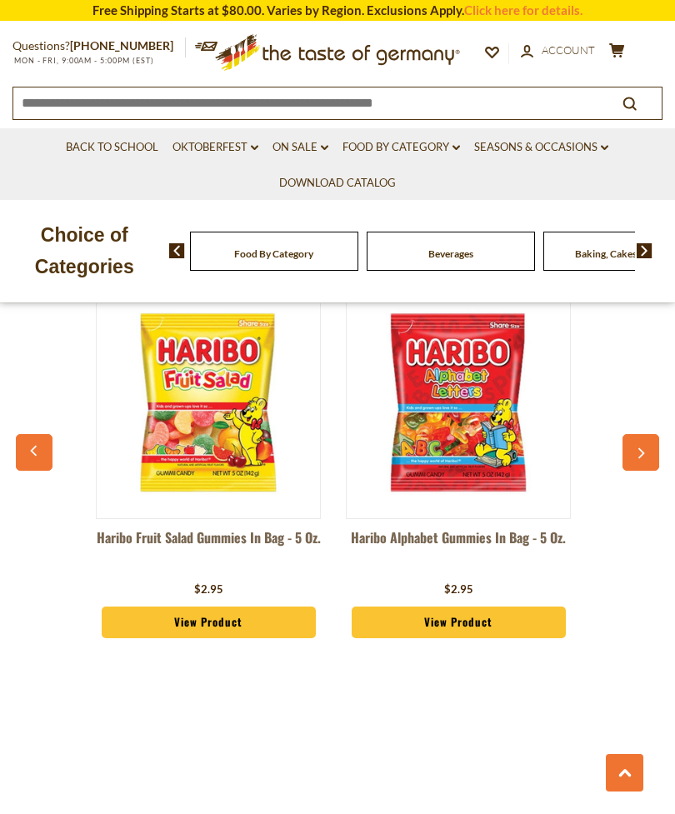
scroll to position [1430, 0]
click at [56, 2] on section "Free Shipping Starts at $80.00. Varies by Region. Exclusions Apply. Click here …" at bounding box center [337, 10] width 675 height 21
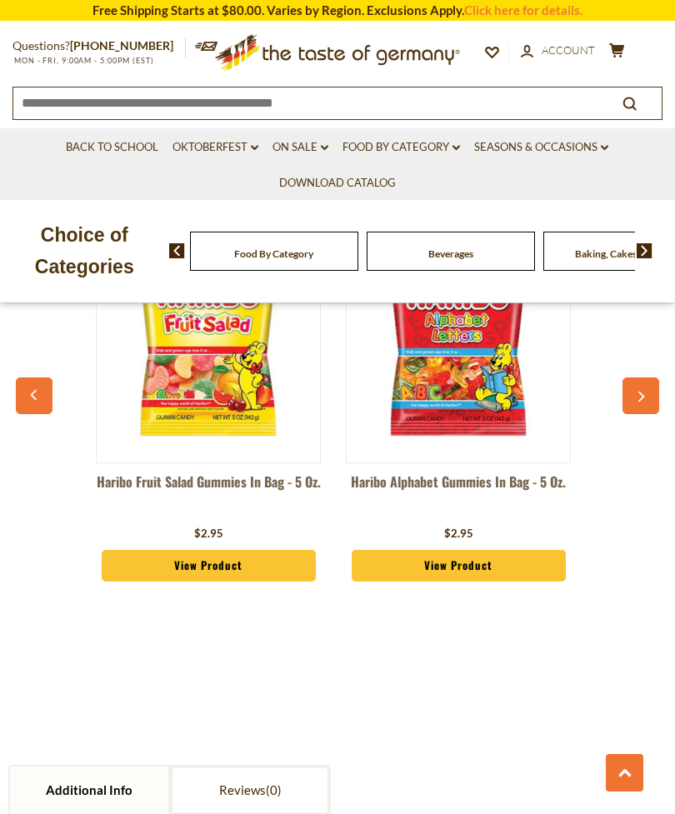
scroll to position [0, 0]
click at [646, 388] on button "button" at bounding box center [640, 395] width 37 height 37
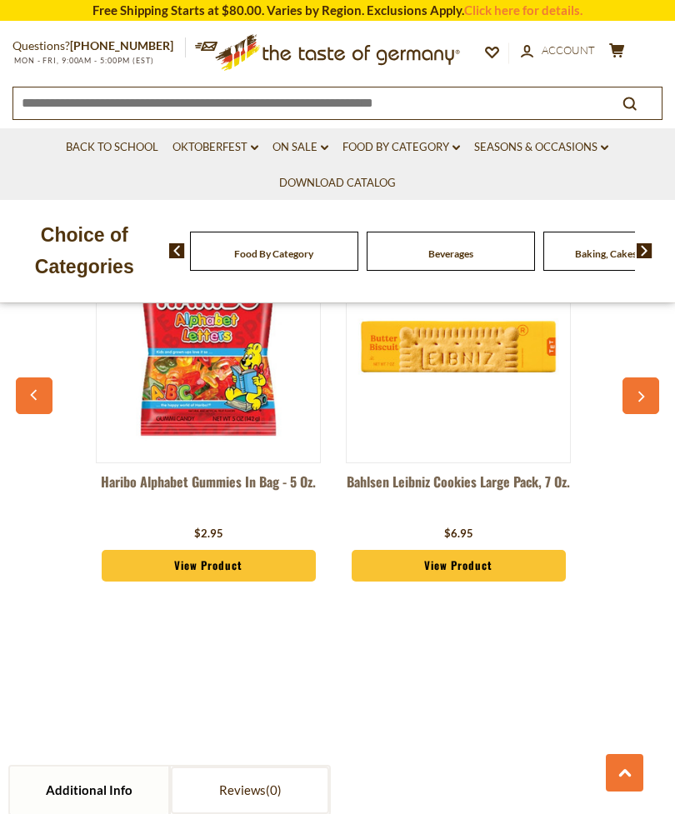
click at [645, 397] on button "button" at bounding box center [640, 395] width 37 height 37
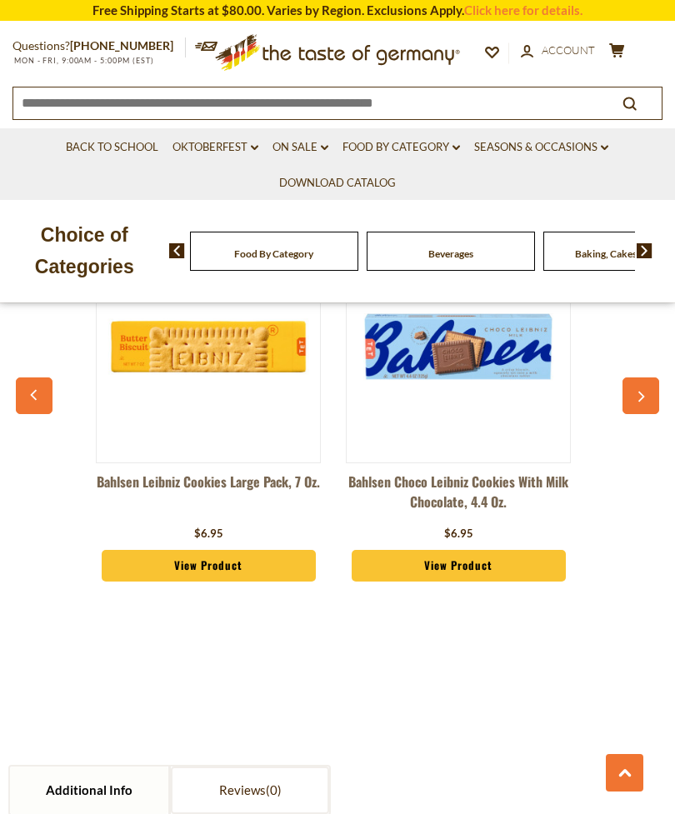
click at [648, 400] on button "button" at bounding box center [640, 395] width 37 height 37
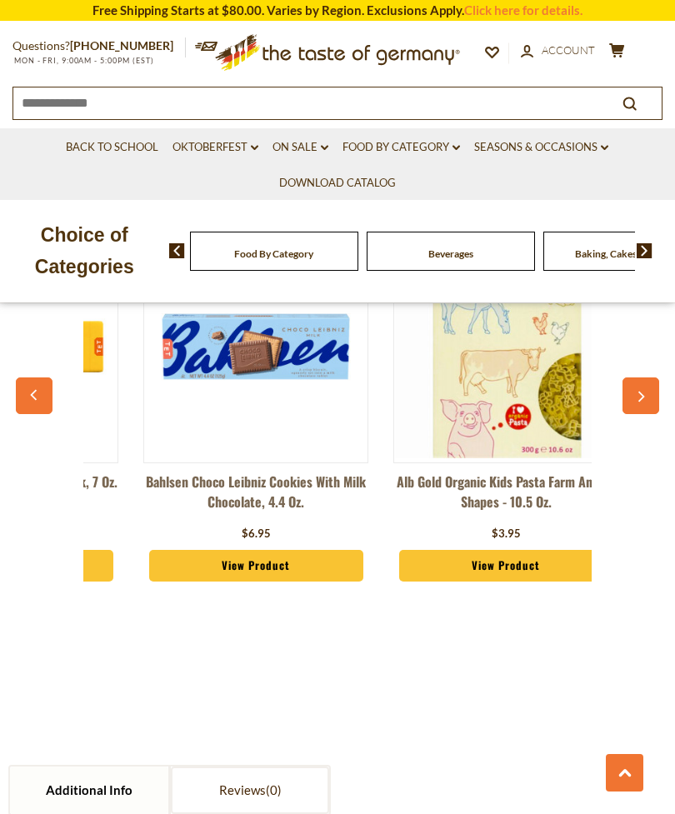
scroll to position [0, 749]
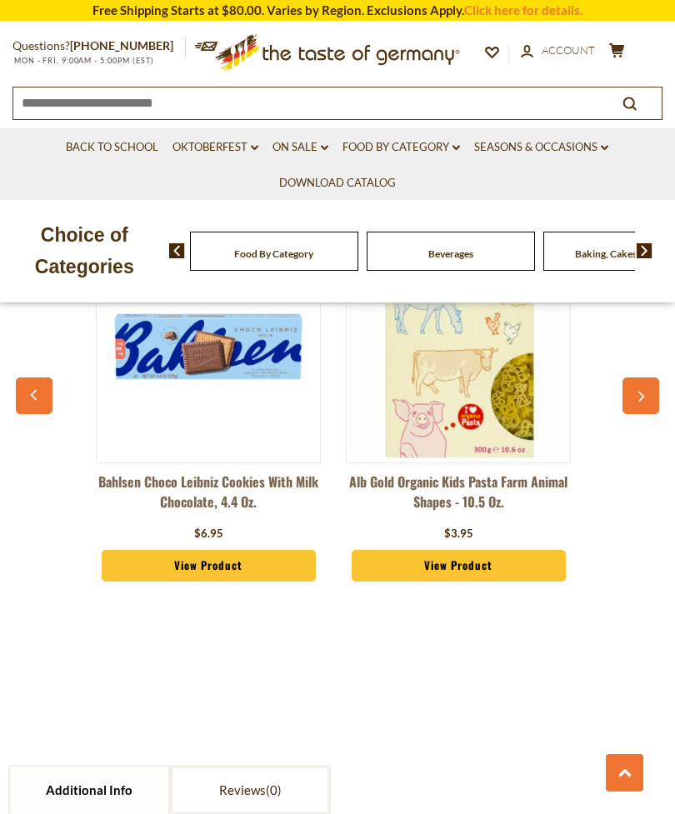
click at [658, 381] on button "button" at bounding box center [640, 395] width 37 height 37
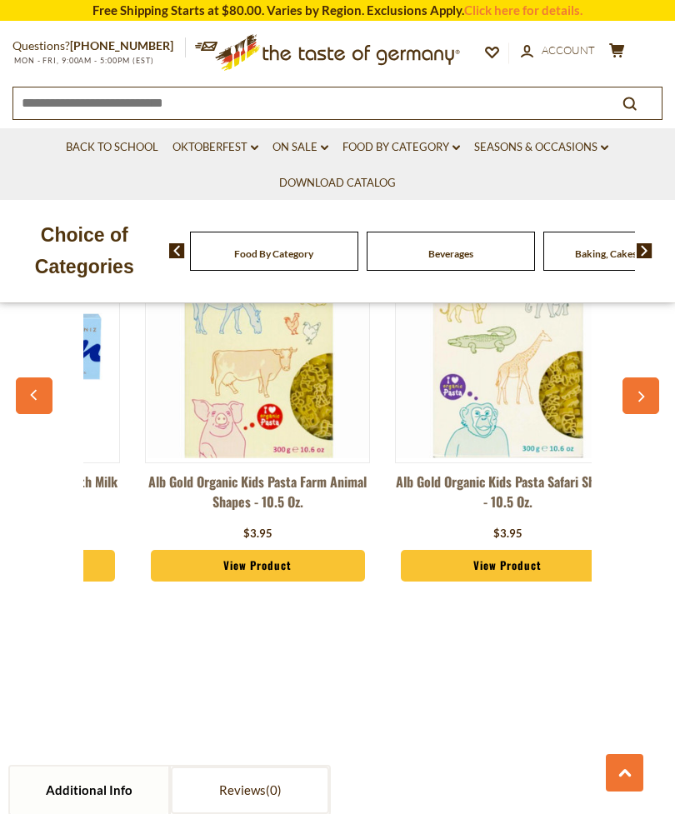
scroll to position [0, 999]
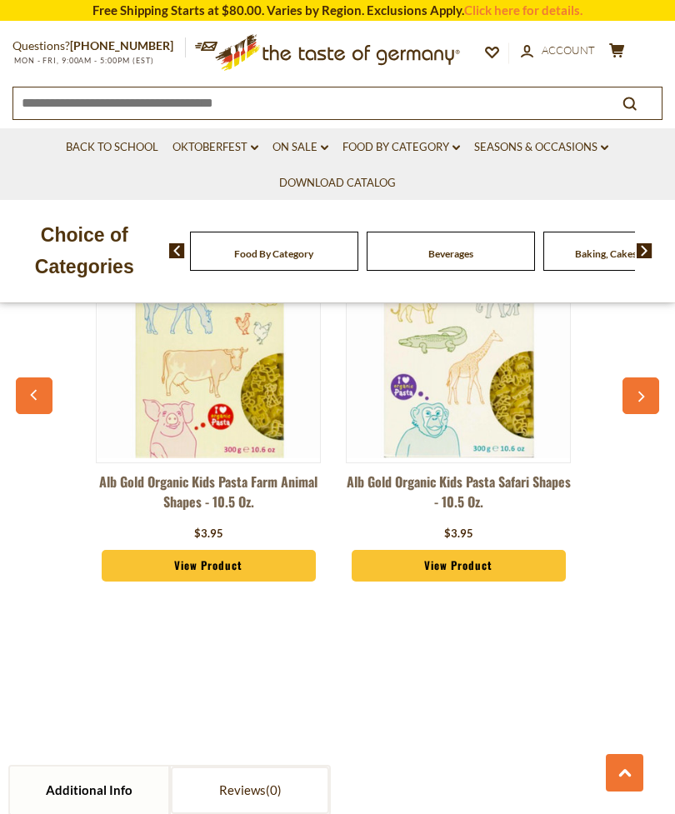
click at [648, 399] on button "button" at bounding box center [640, 395] width 37 height 37
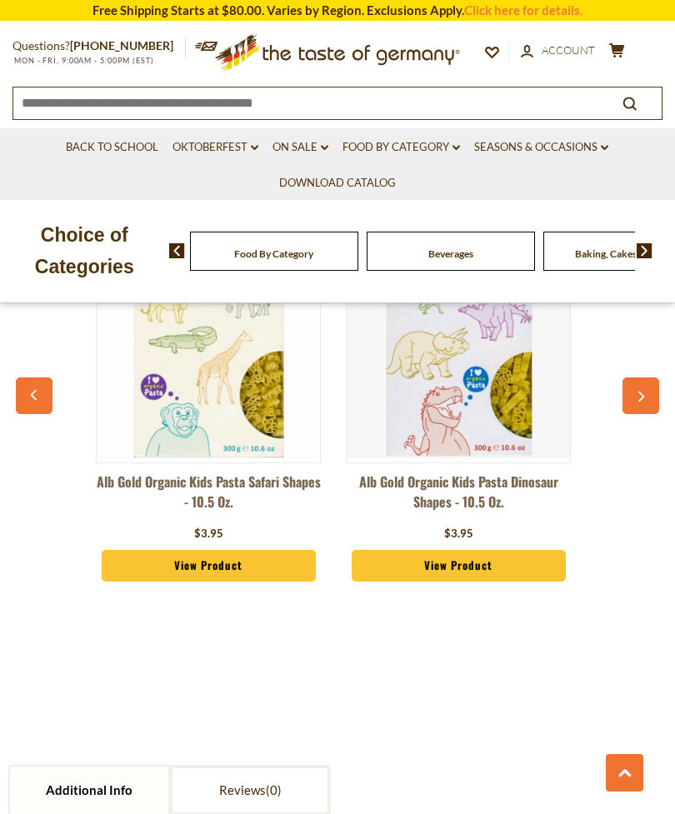
click at [652, 396] on button "button" at bounding box center [640, 395] width 37 height 37
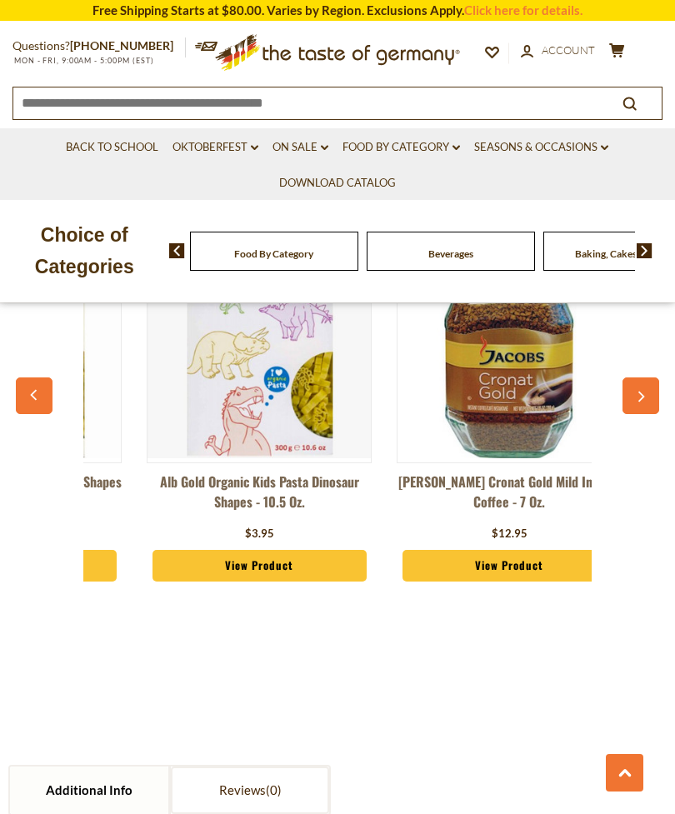
scroll to position [0, 1491]
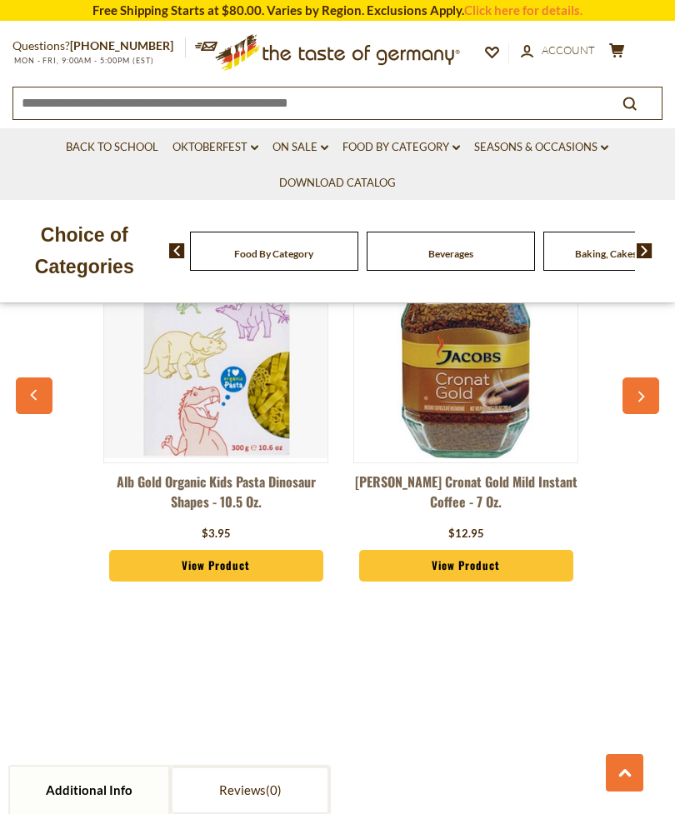
click at [645, 405] on button "button" at bounding box center [640, 395] width 37 height 37
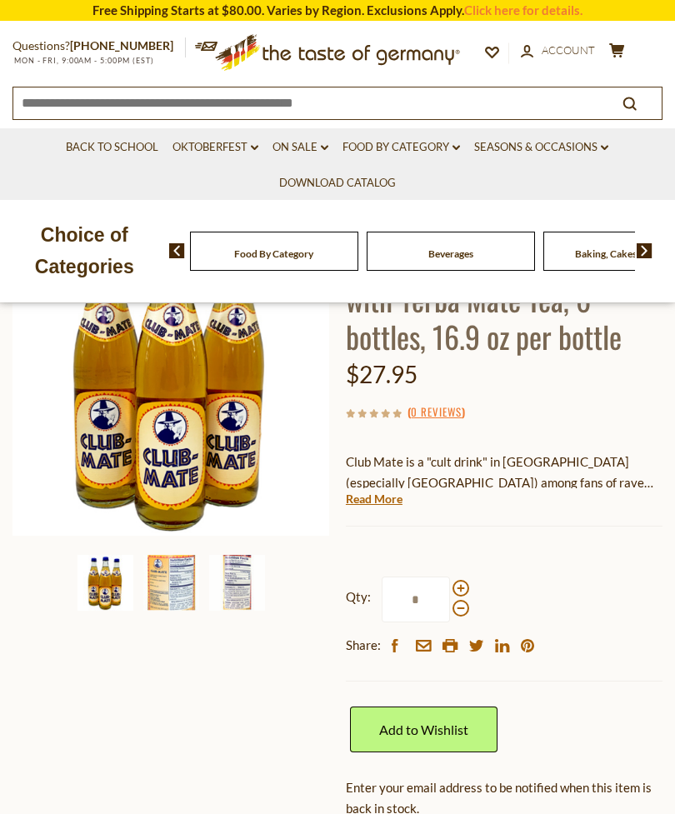
scroll to position [194, 0]
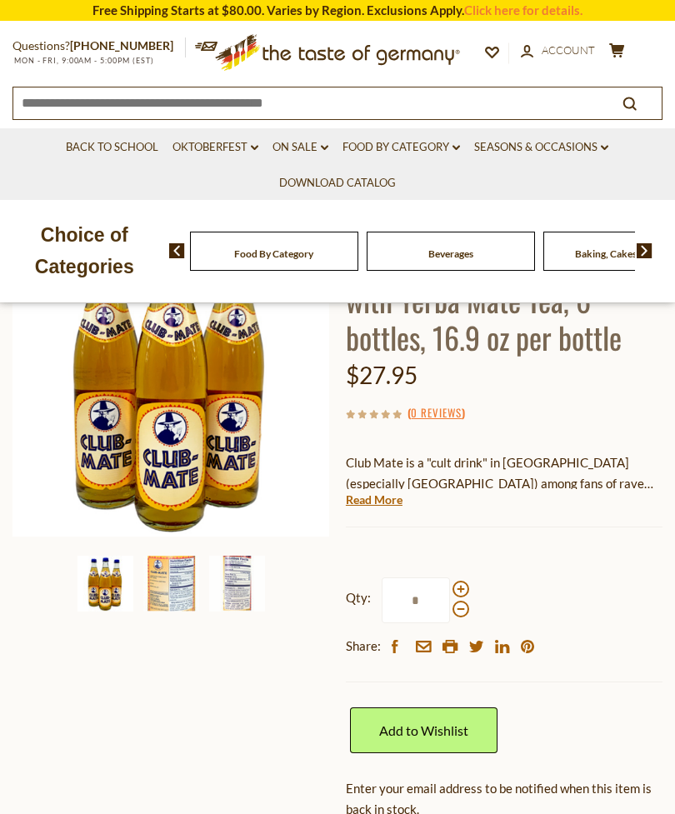
click at [391, 496] on link "Read More" at bounding box center [374, 499] width 57 height 17
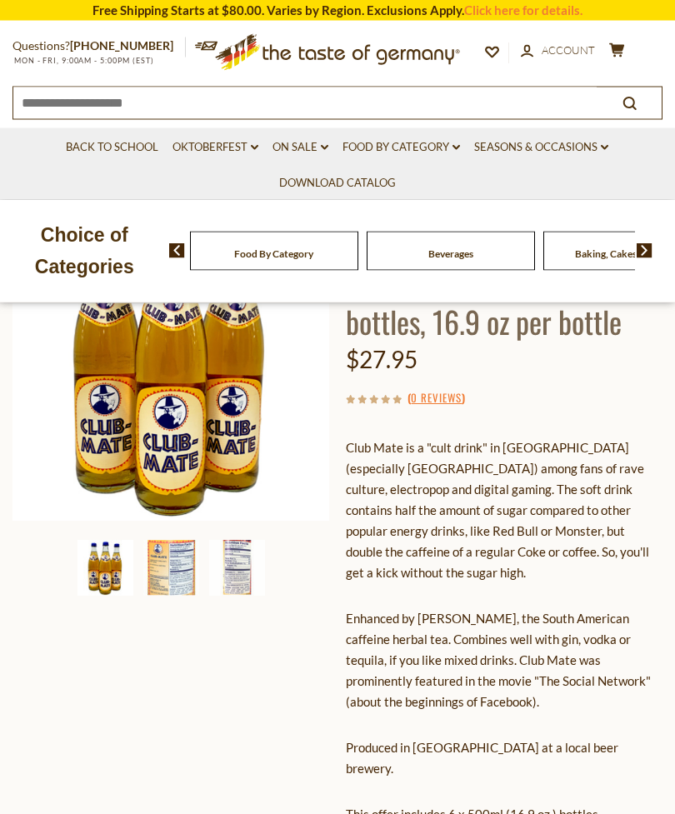
scroll to position [0, 0]
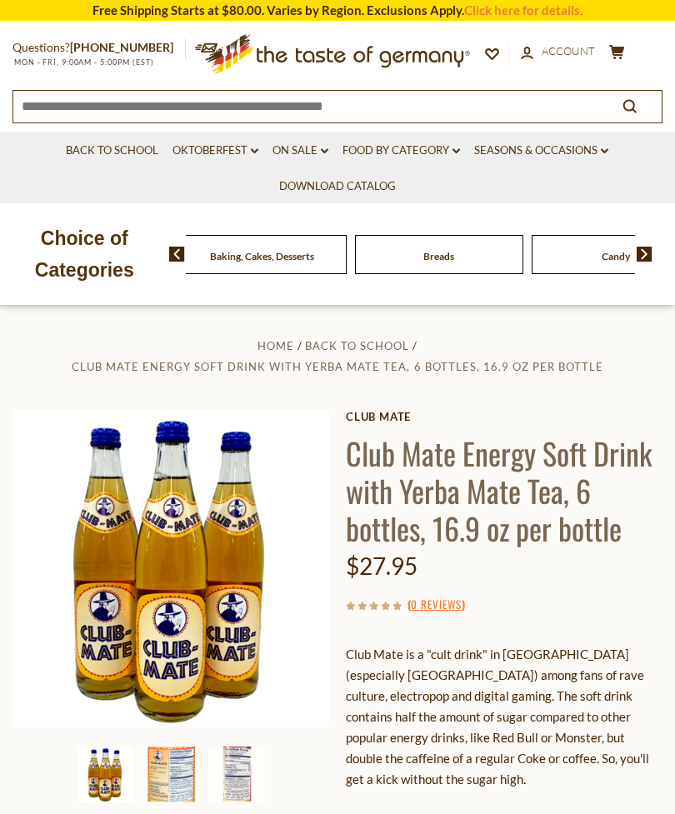
click at [314, 257] on span "Baking, Cakes, Desserts" at bounding box center [262, 256] width 104 height 12
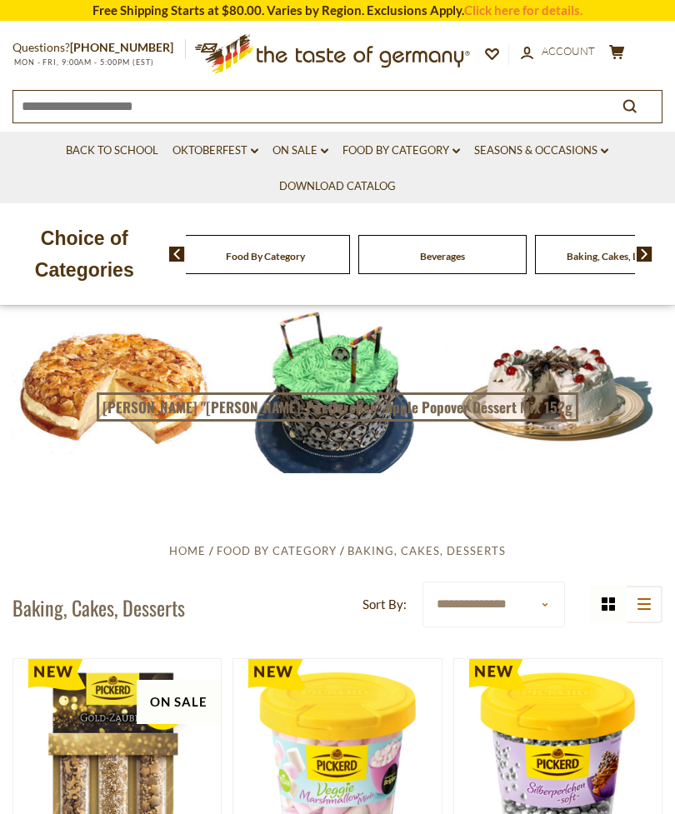
click at [173, 252] on img at bounding box center [177, 253] width 16 height 15
click at [566, 256] on span "Baking, Cakes, Desserts" at bounding box center [618, 256] width 104 height 12
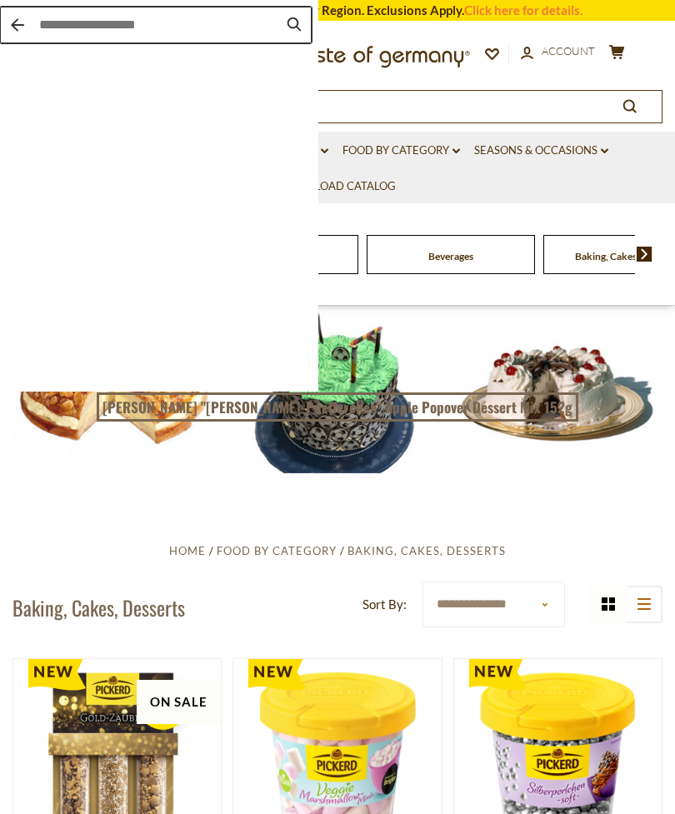
click at [194, 19] on input "Instant Search Results" at bounding box center [158, 25] width 238 height 18
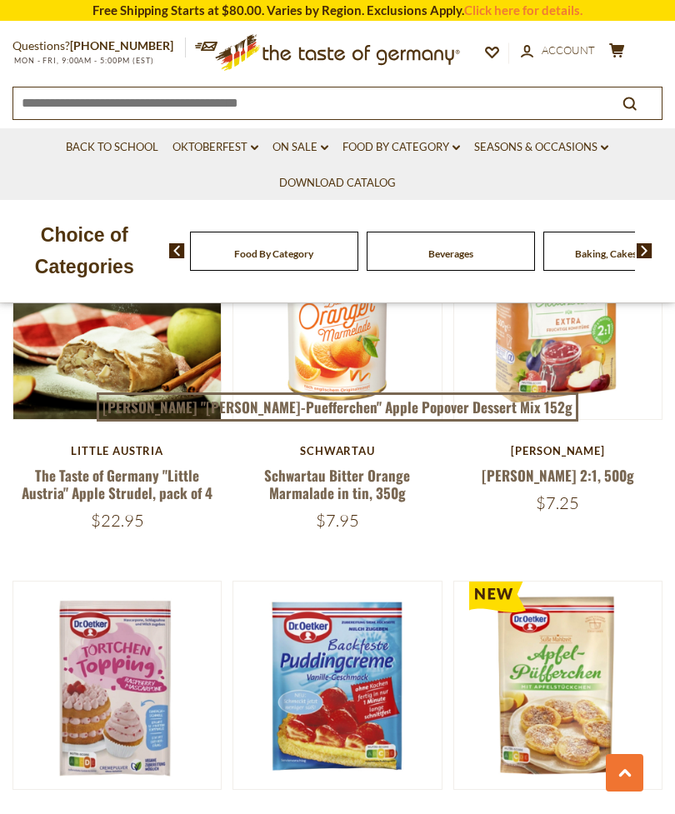
scroll to position [4291, 0]
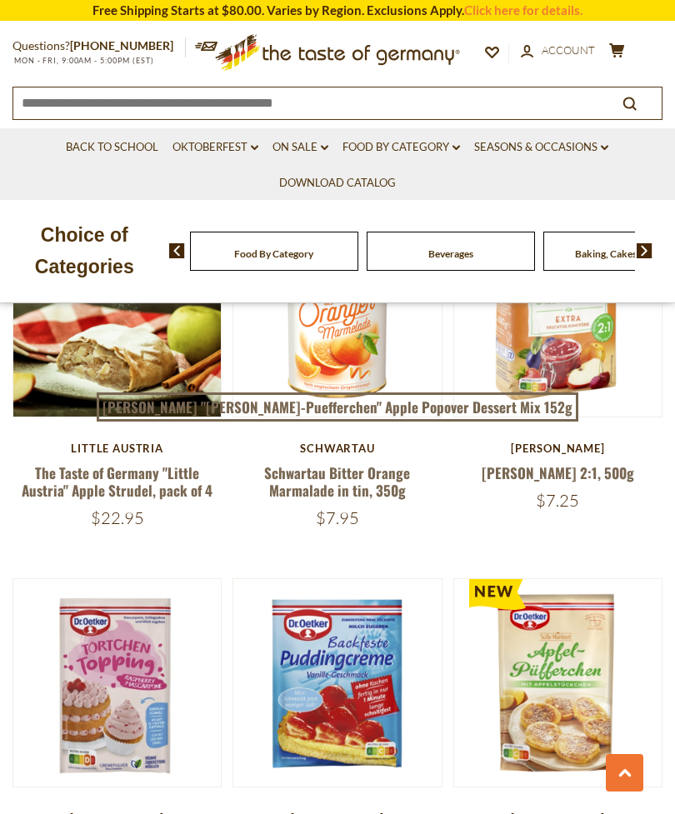
click at [323, 147] on icon at bounding box center [324, 147] width 7 height 5
click at [330, 194] on link "All On Sale" at bounding box center [309, 188] width 60 height 15
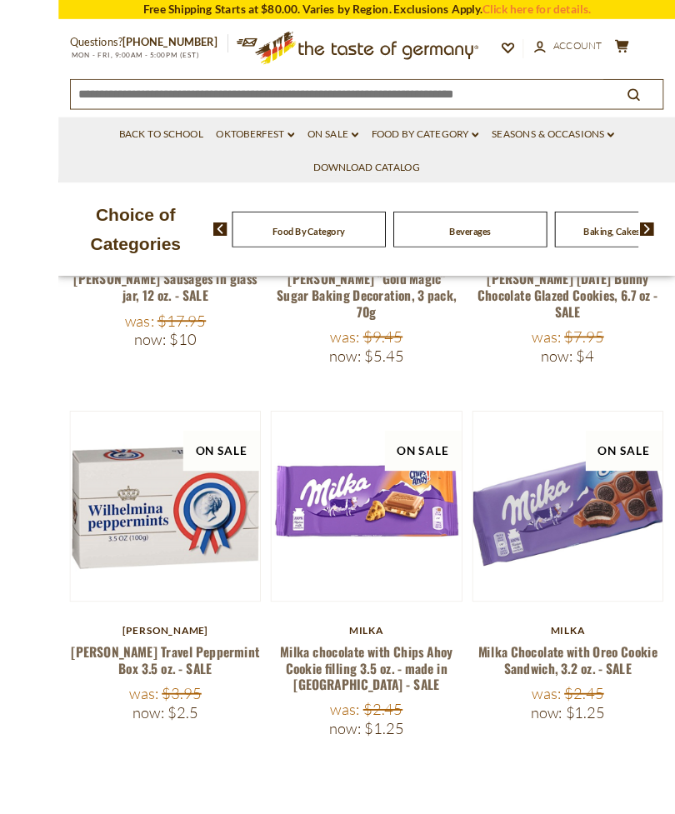
scroll to position [652, 0]
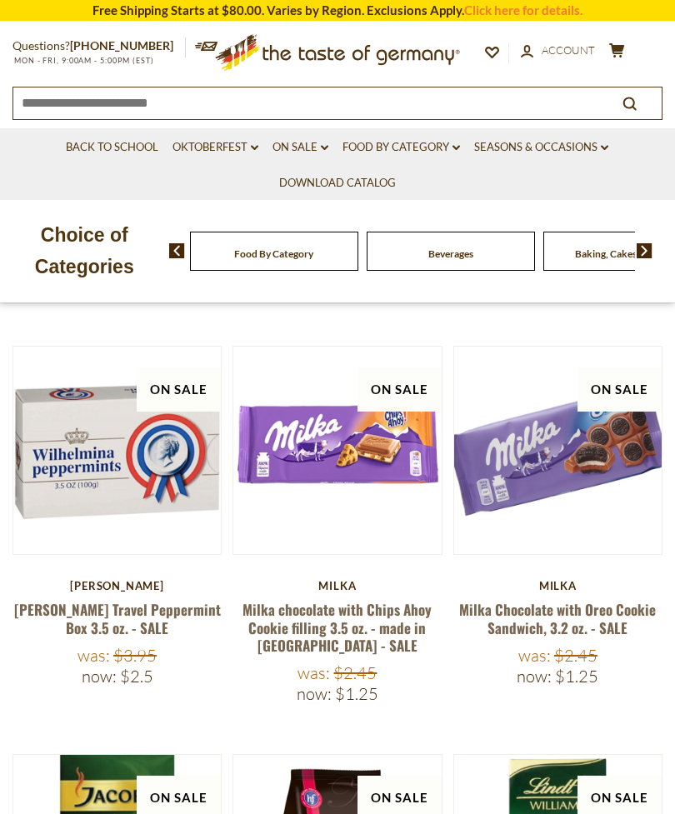
click at [640, 531] on img at bounding box center [557, 449] width 207 height 207
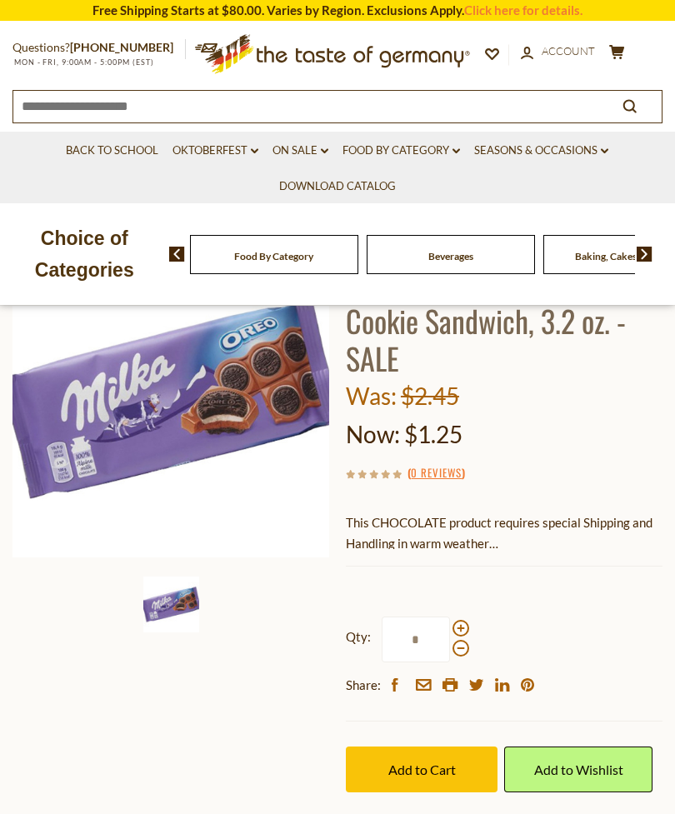
scroll to position [152, 0]
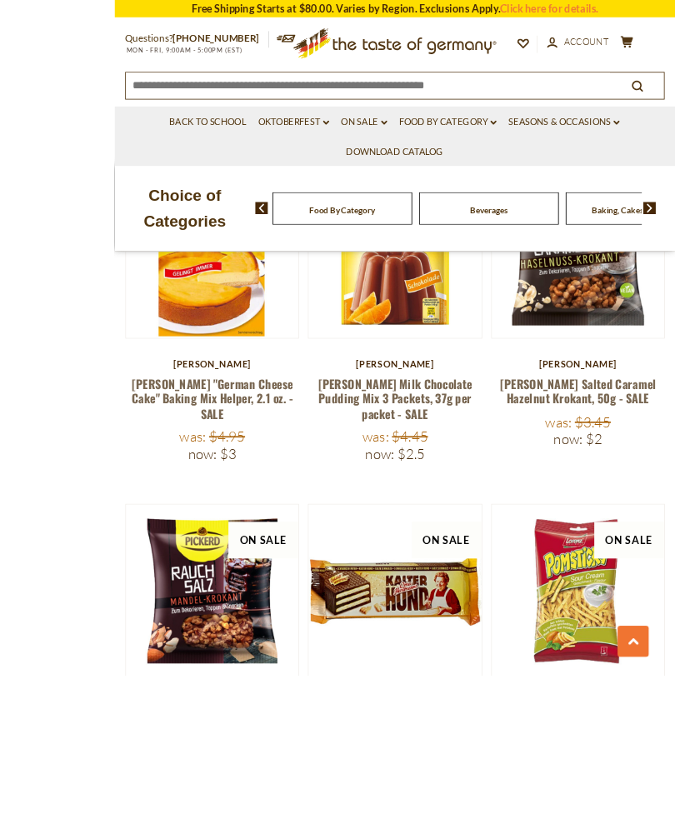
scroll to position [4707, 0]
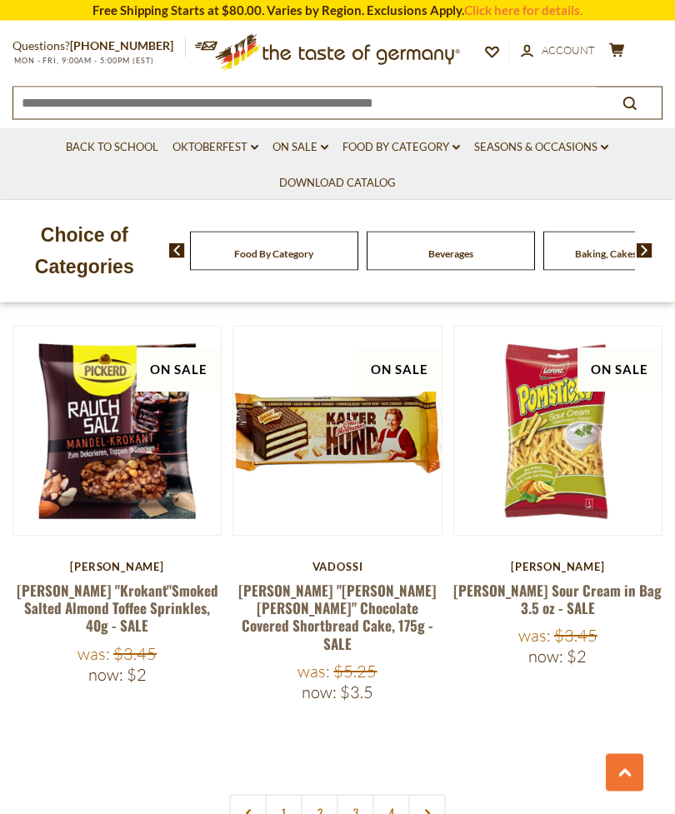
scroll to position [4736, 0]
click at [429, 794] on link at bounding box center [426, 812] width 37 height 37
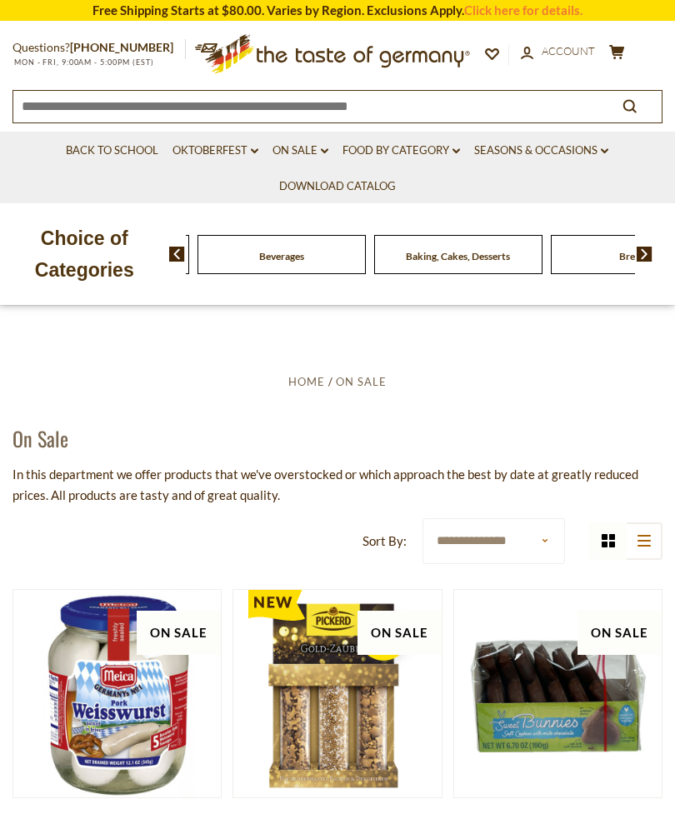
scroll to position [0, 0]
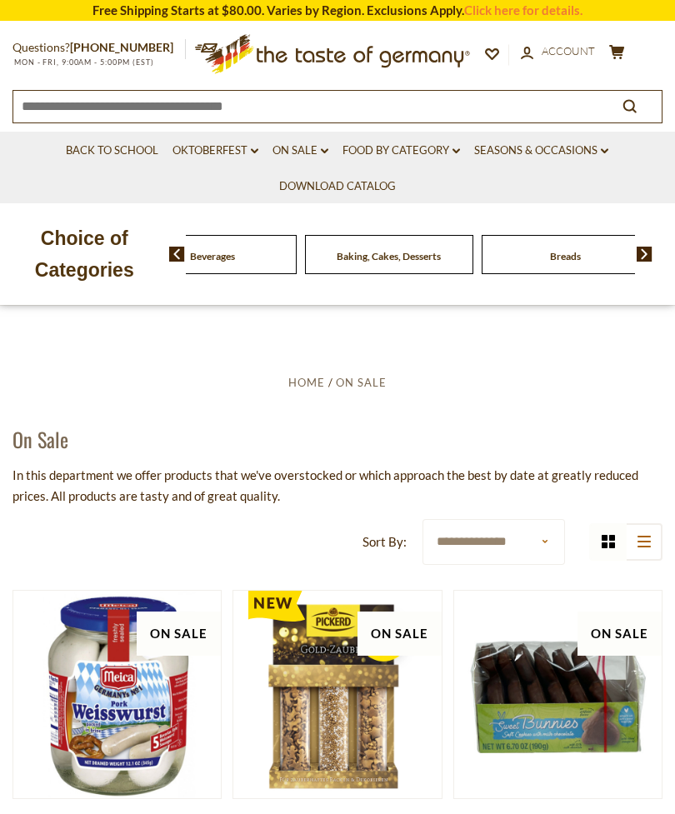
click at [649, 249] on img at bounding box center [644, 253] width 16 height 15
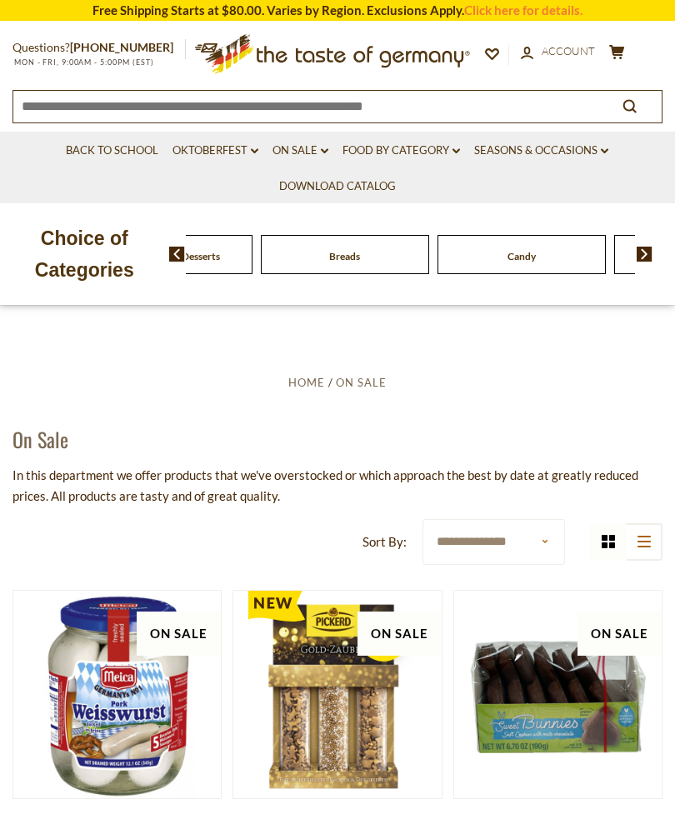
click at [651, 250] on img at bounding box center [644, 253] width 16 height 15
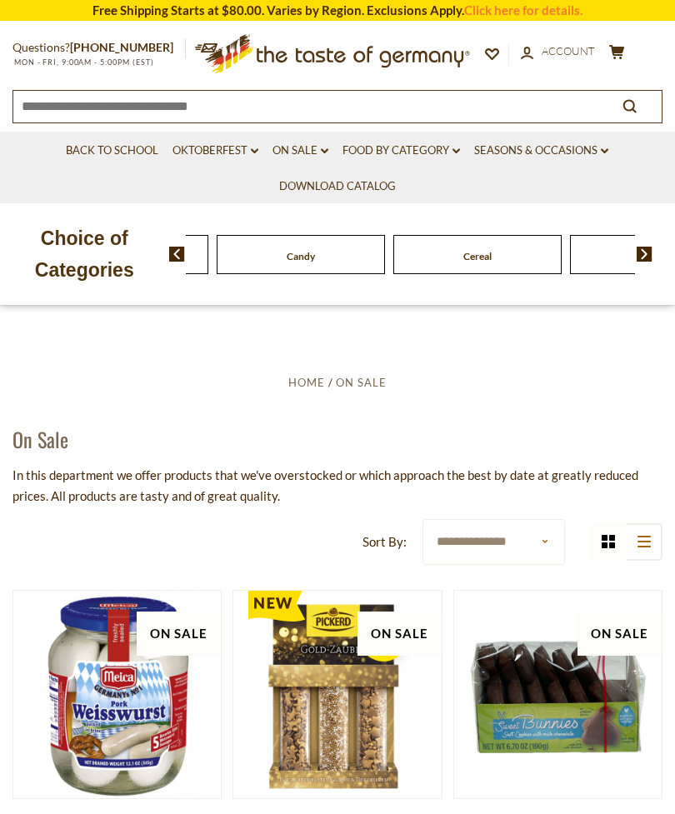
click at [645, 257] on img at bounding box center [644, 253] width 16 height 15
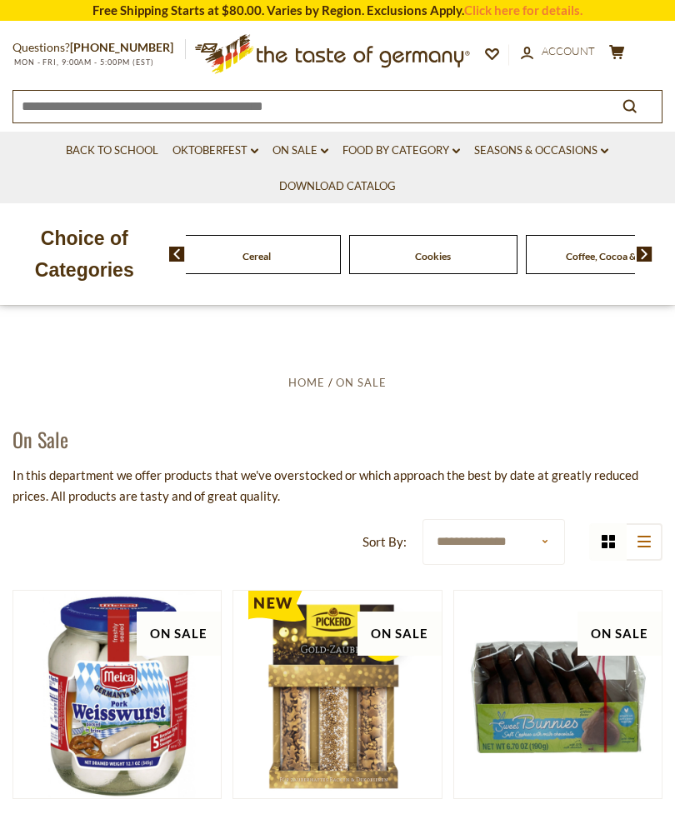
click at [649, 252] on img at bounding box center [644, 253] width 16 height 15
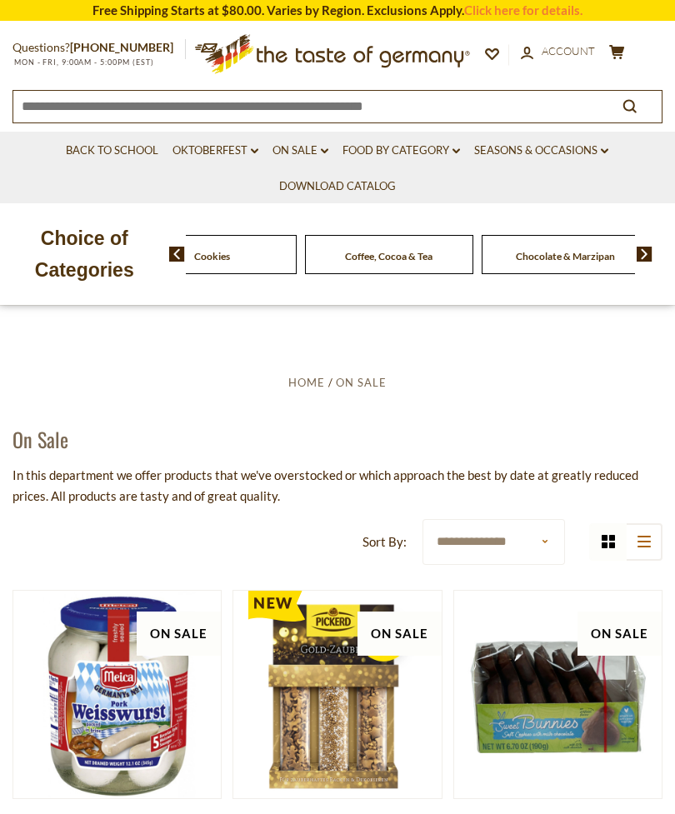
click at [648, 252] on img at bounding box center [644, 253] width 16 height 15
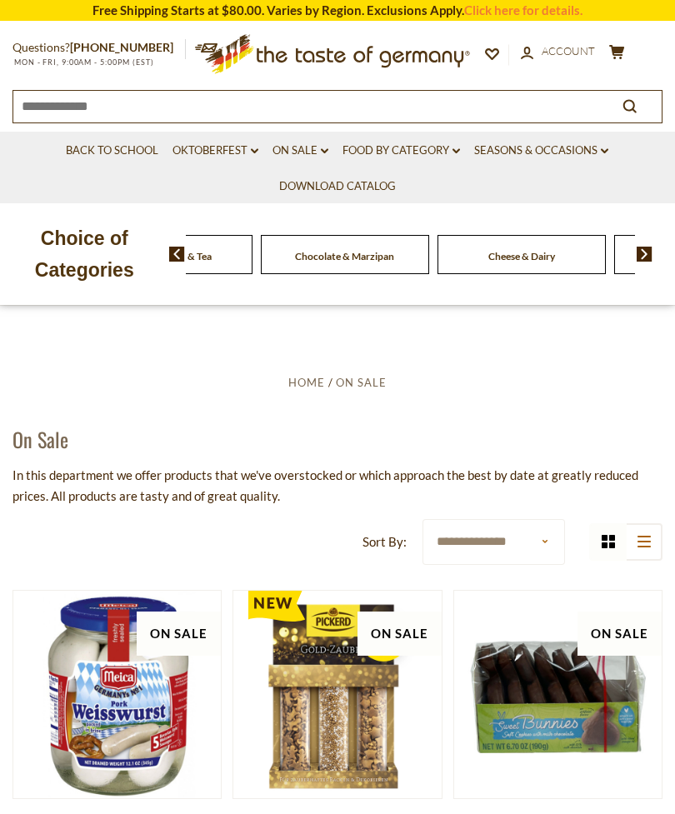
click at [644, 251] on img at bounding box center [644, 253] width 16 height 15
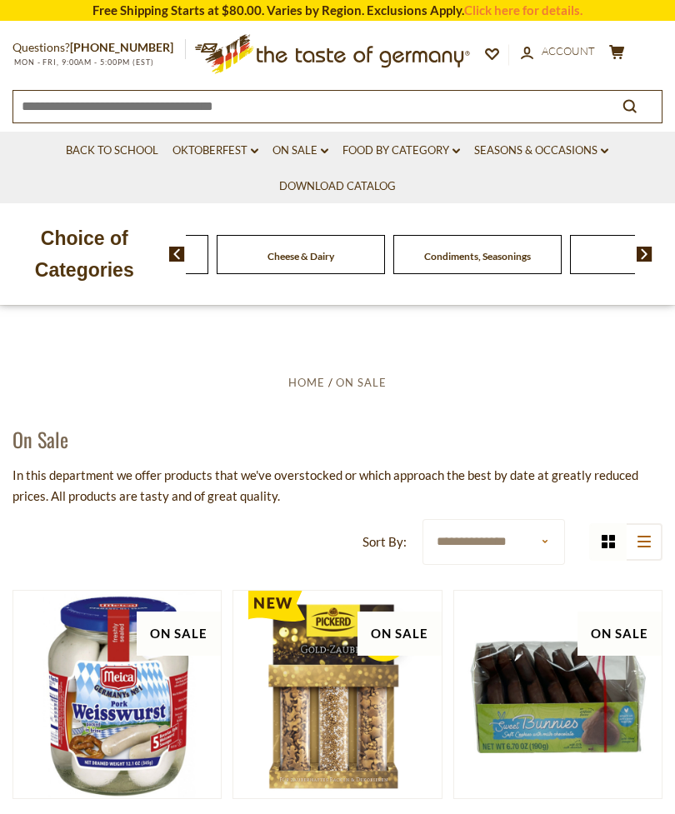
click at [649, 251] on img at bounding box center [644, 253] width 16 height 15
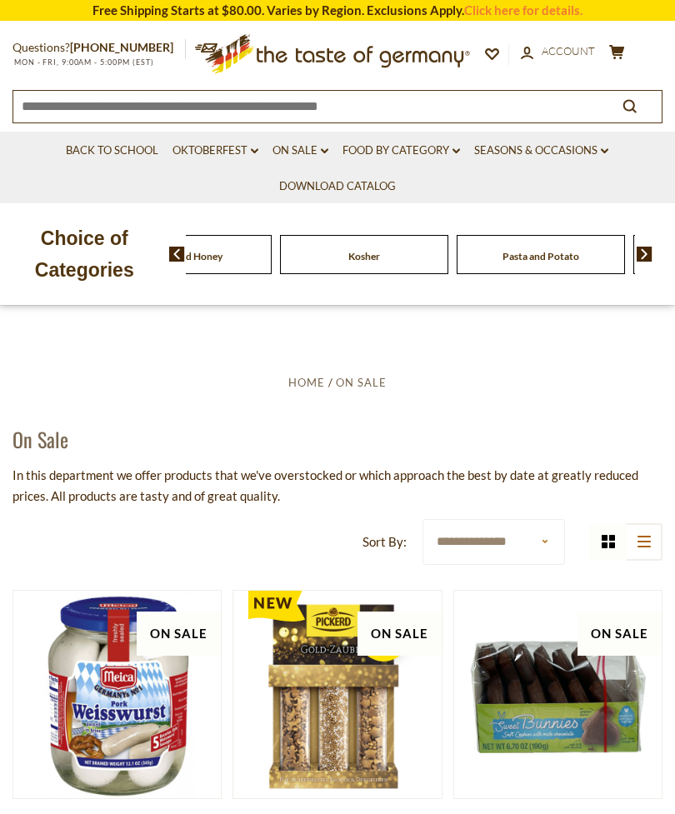
click at [640, 254] on img at bounding box center [644, 253] width 16 height 15
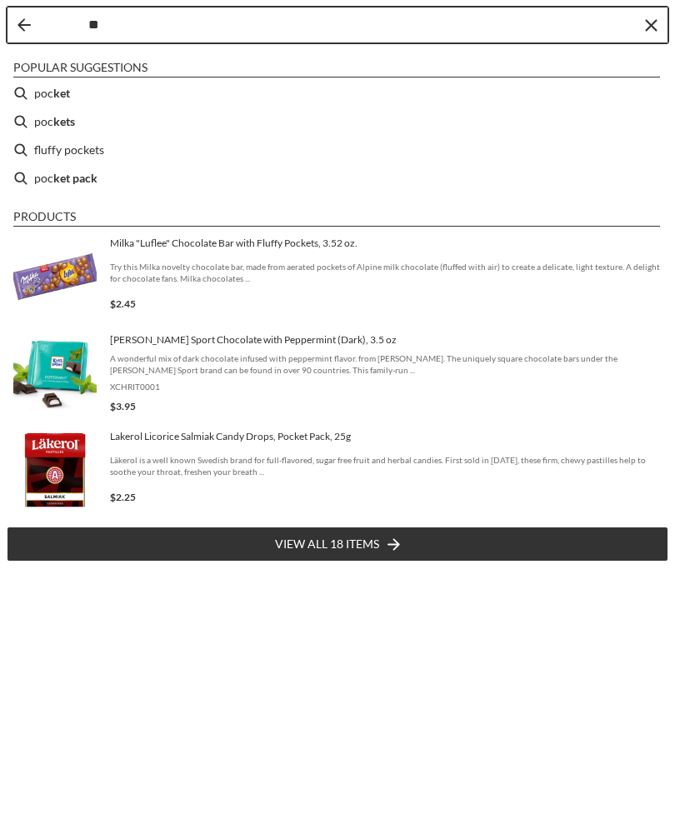
type input "*"
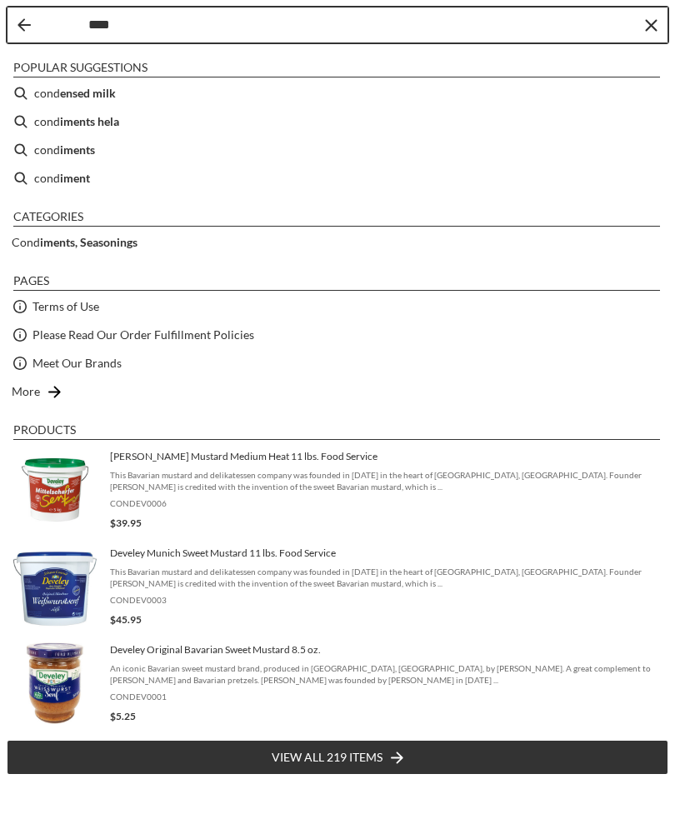
type input "*****"
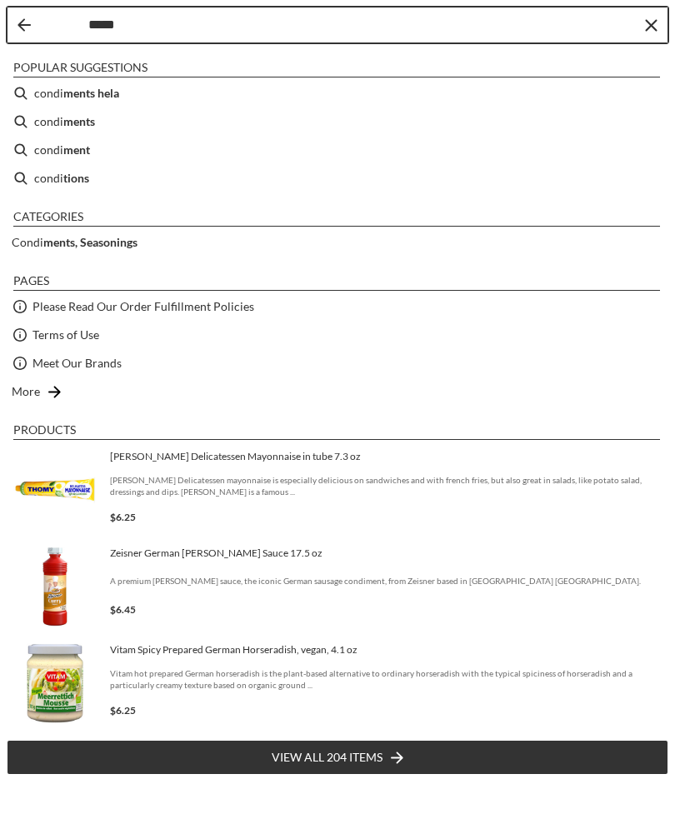
click at [113, 123] on li "condi ments" at bounding box center [337, 121] width 661 height 28
type input "**********"
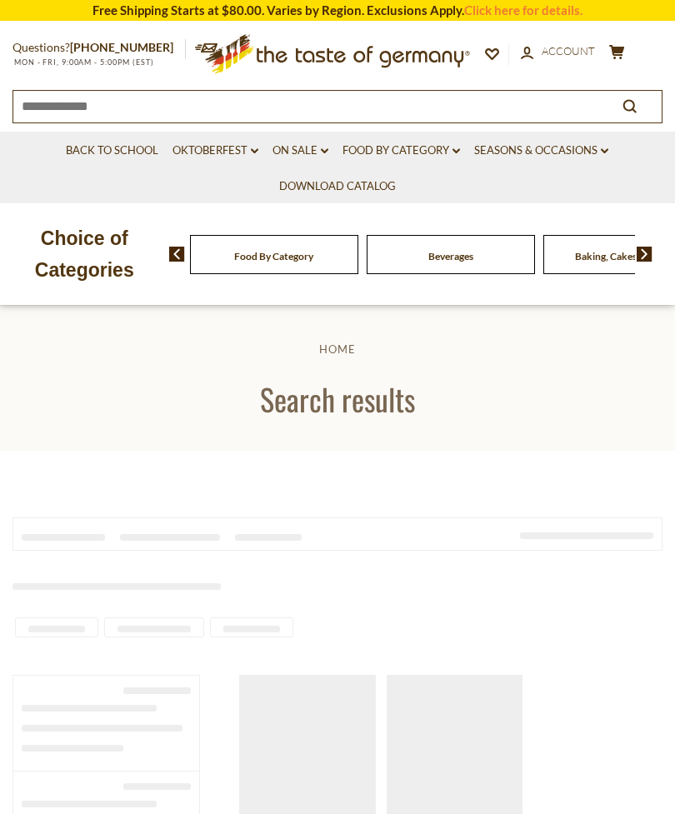
type input "**********"
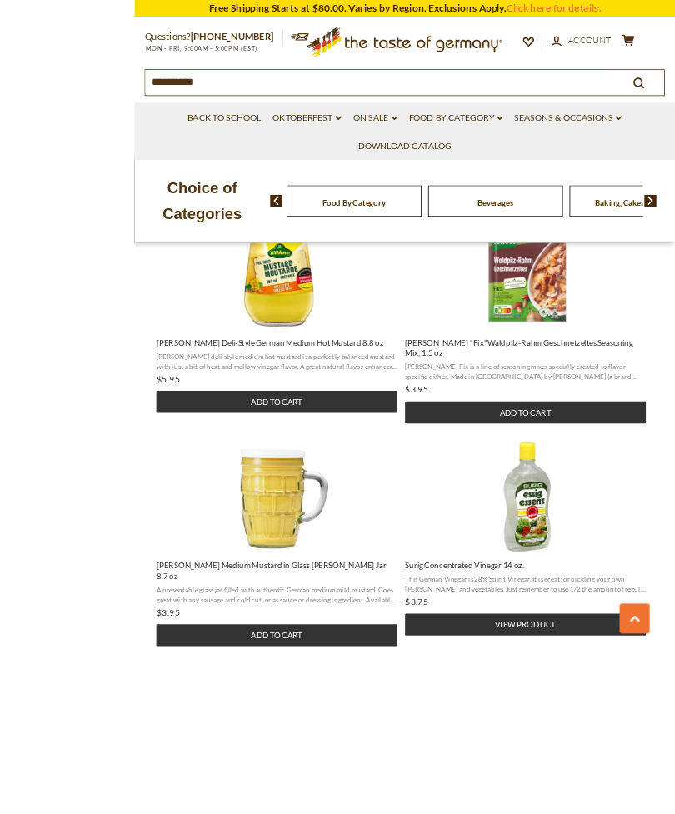
scroll to position [2003, 0]
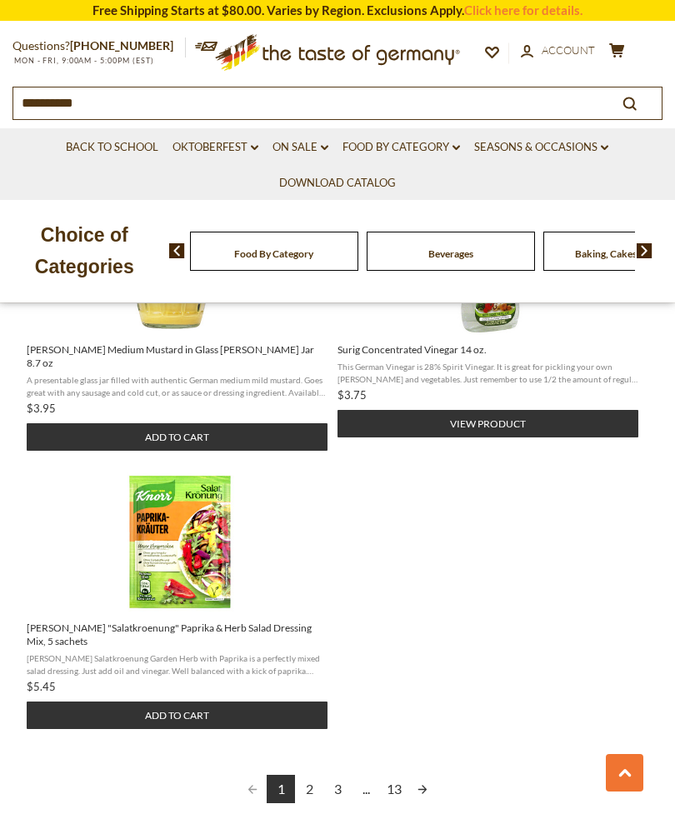
click at [425, 774] on link "Next page" at bounding box center [422, 788] width 28 height 28
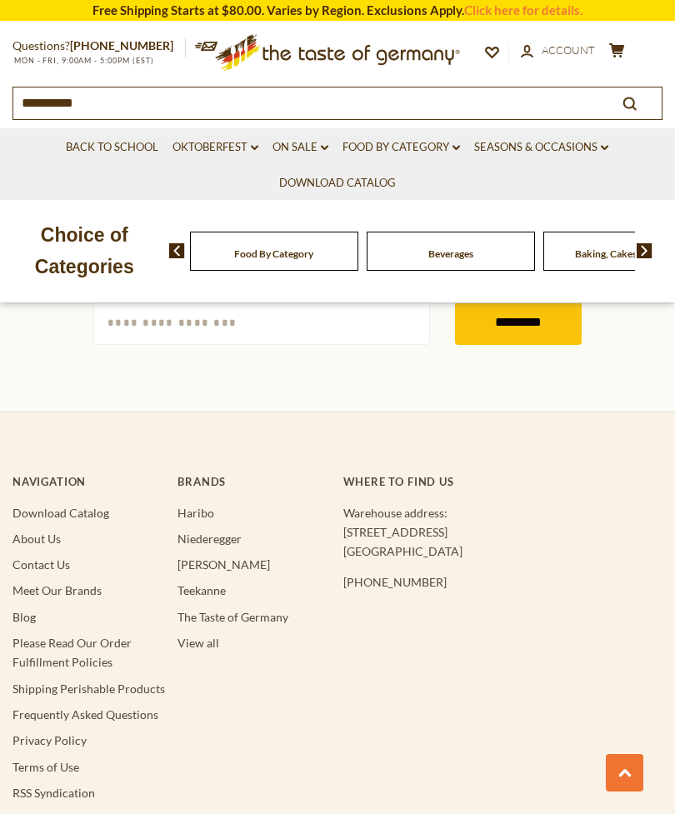
scroll to position [2751, 0]
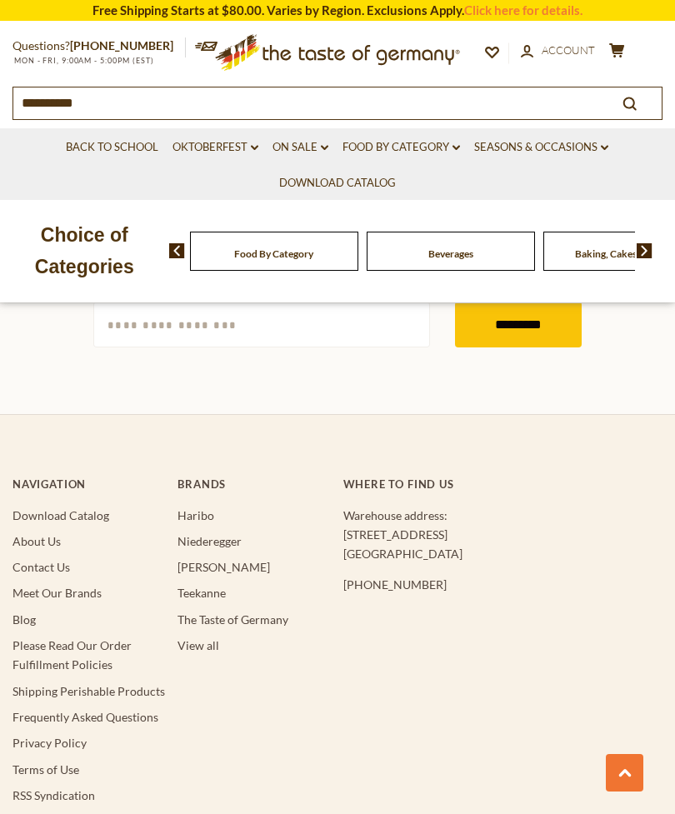
click at [568, 7] on link "Click here for details." at bounding box center [523, 9] width 118 height 15
